Goal: Transaction & Acquisition: Purchase product/service

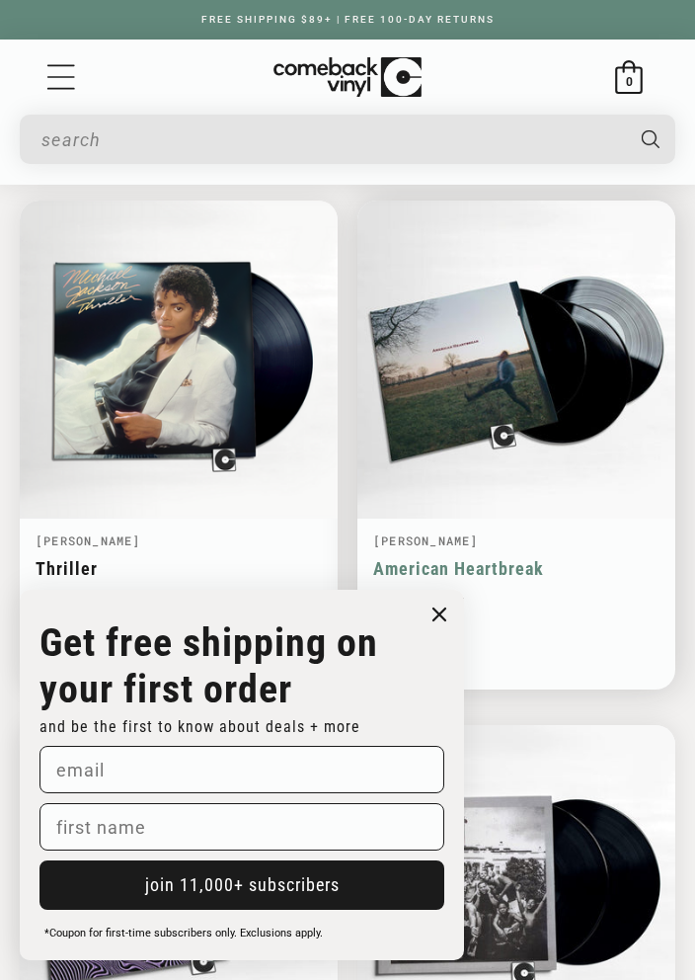
scroll to position [1661, 0]
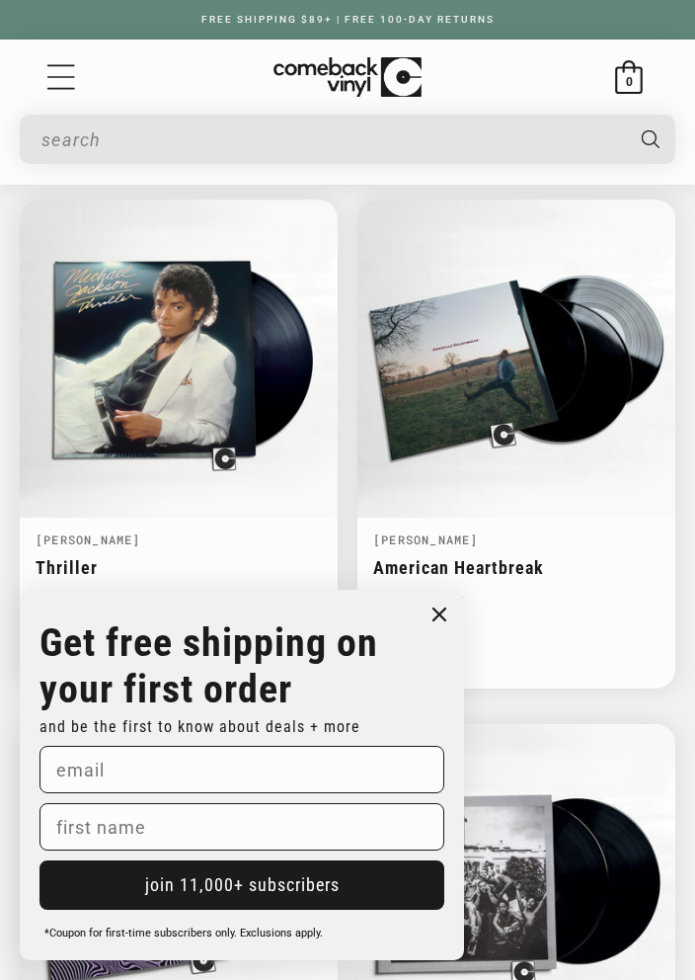
click at [438, 619] on circle "Close dialog" at bounding box center [440, 614] width 29 height 29
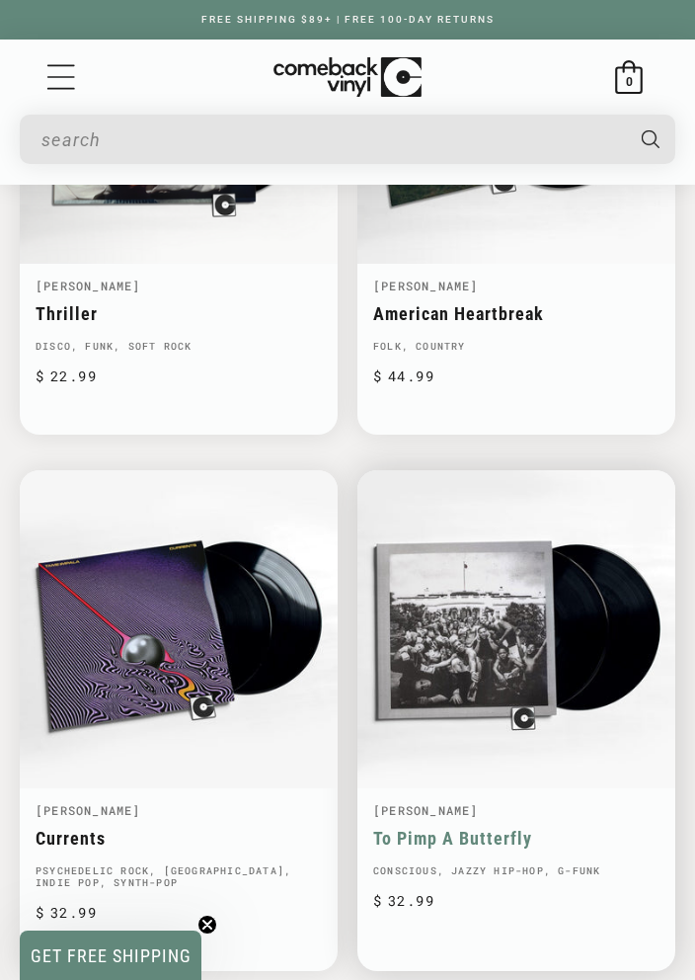
scroll to position [0, 0]
click at [68, 76] on icon "Menu" at bounding box center [61, 76] width 28 height 25
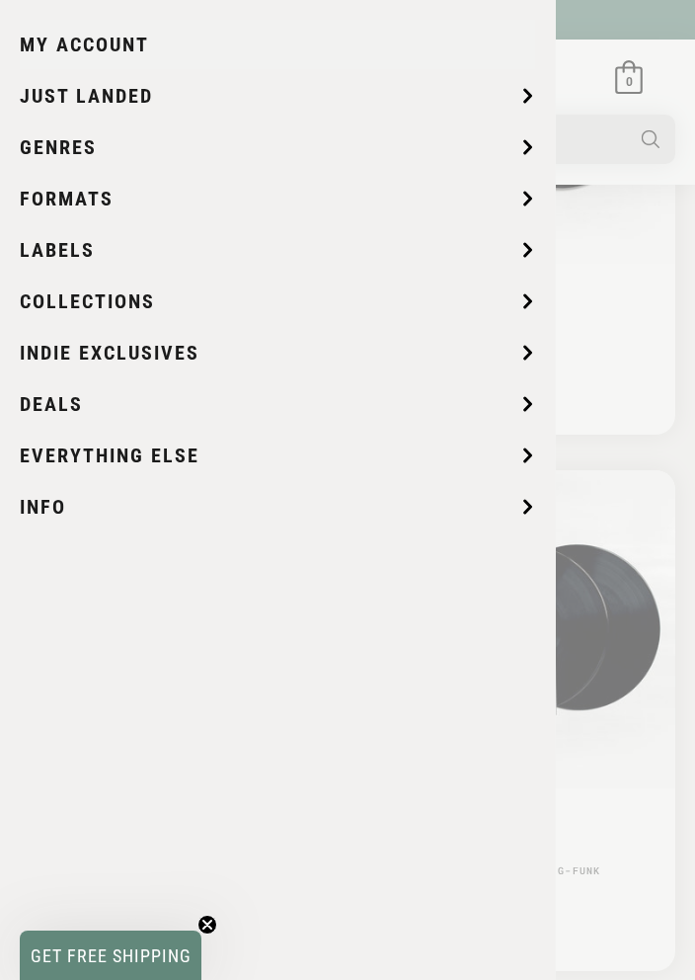
scroll to position [0, 695]
click at [288, 354] on summary "Indie Exclusives" at bounding box center [277, 352] width 515 height 49
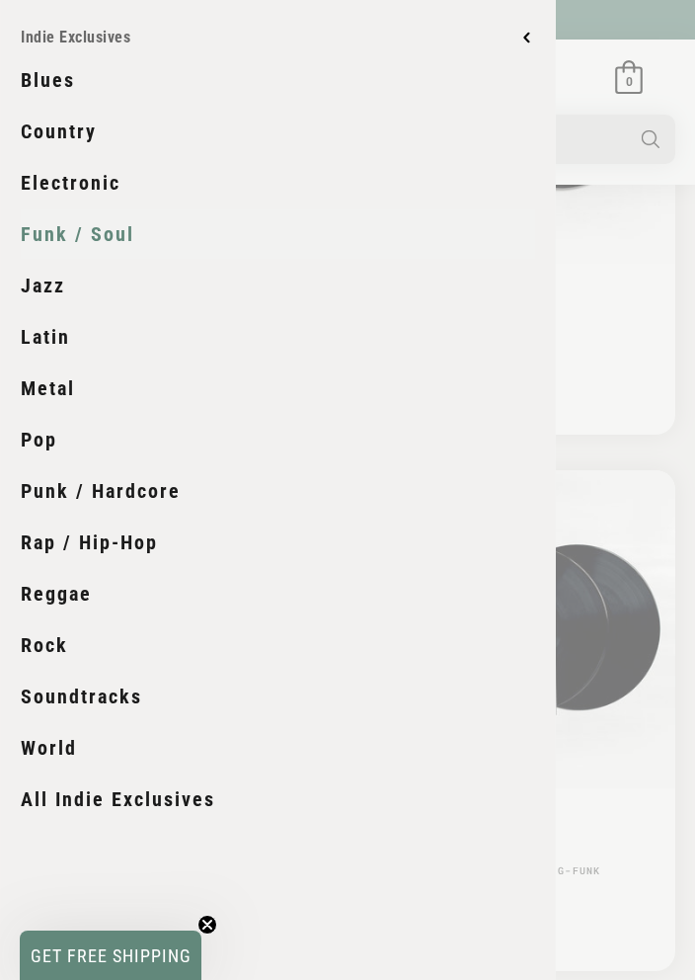
click at [127, 223] on link "Funk / Soul" at bounding box center [278, 233] width 514 height 49
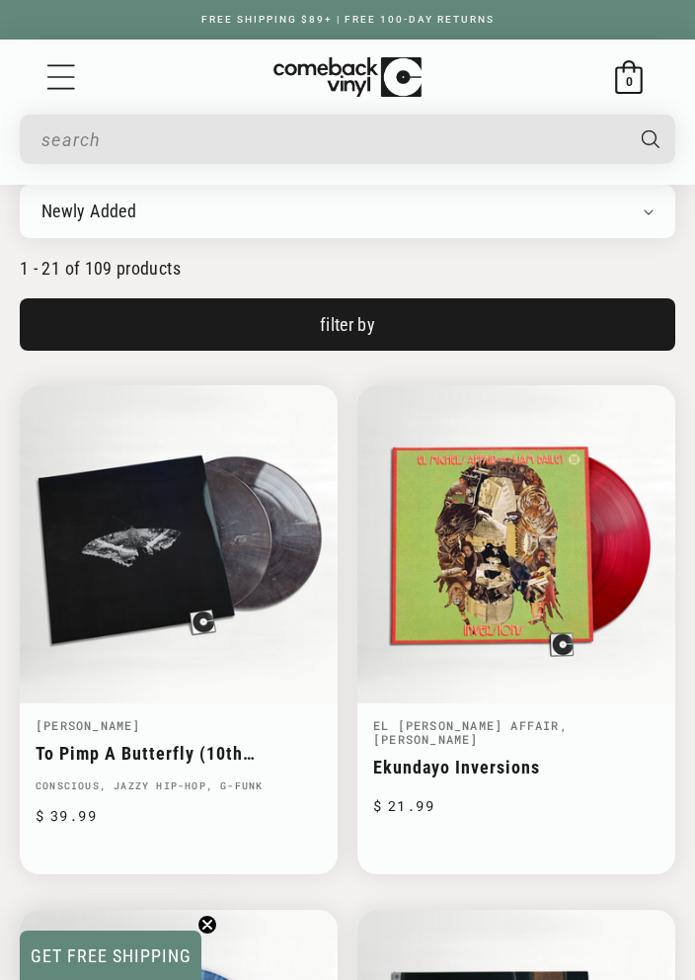
scroll to position [156, 0]
